Goal: Task Accomplishment & Management: Use online tool/utility

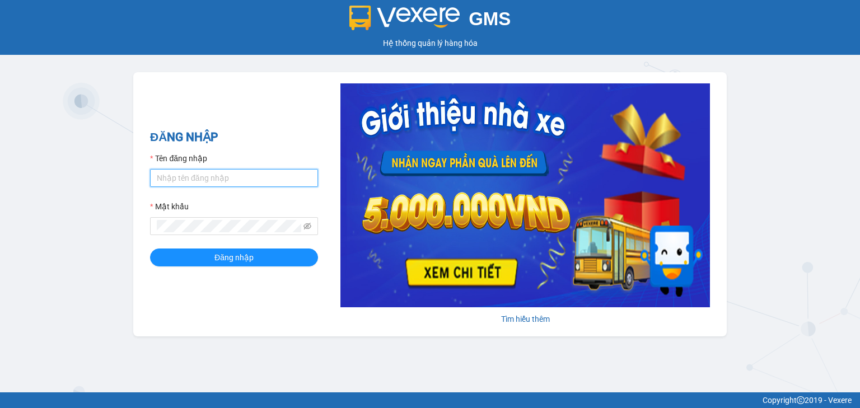
type input "nhanha.haiduyen"
click at [252, 174] on input "nhanha.haiduyen" at bounding box center [234, 178] width 168 height 18
